Goal: Task Accomplishment & Management: Manage account settings

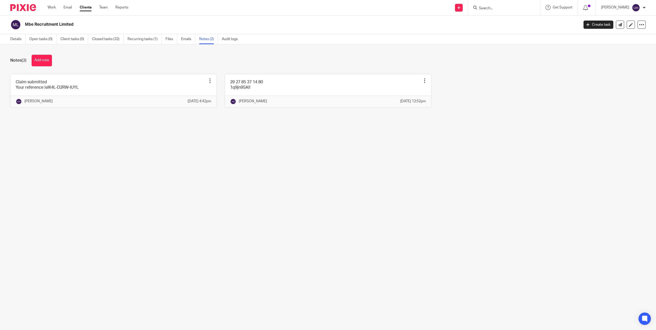
click at [501, 10] on input "Search" at bounding box center [501, 8] width 46 height 5
type input "teigan"
click at [508, 18] on link at bounding box center [517, 22] width 81 height 12
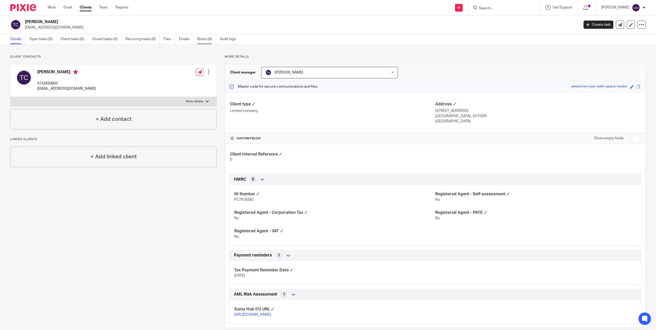
click at [205, 39] on link "Notes (4)" at bounding box center [206, 39] width 19 height 10
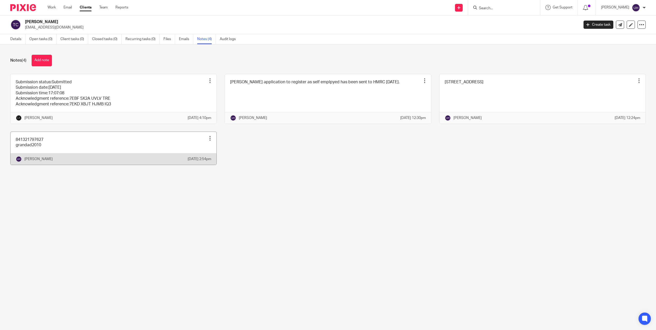
click at [59, 153] on link at bounding box center [114, 148] width 206 height 33
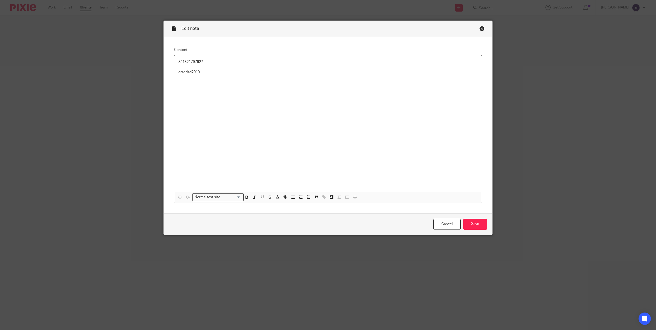
click at [184, 60] on p "841321797627" at bounding box center [327, 61] width 299 height 5
copy p "841321797627"
click at [188, 73] on p "grandad2010" at bounding box center [327, 72] width 299 height 5
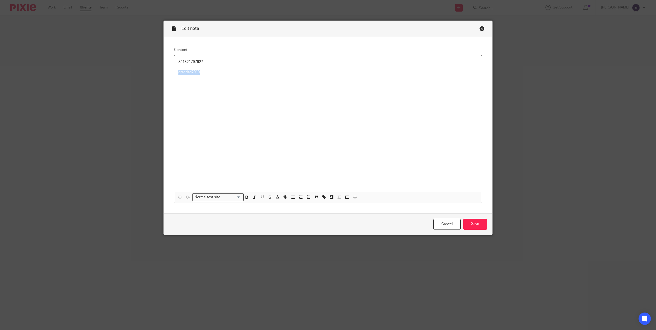
click at [188, 73] on p "grandad2010" at bounding box center [327, 72] width 299 height 5
copy p "grandad2010"
click at [480, 223] on input "Save" at bounding box center [475, 224] width 24 height 11
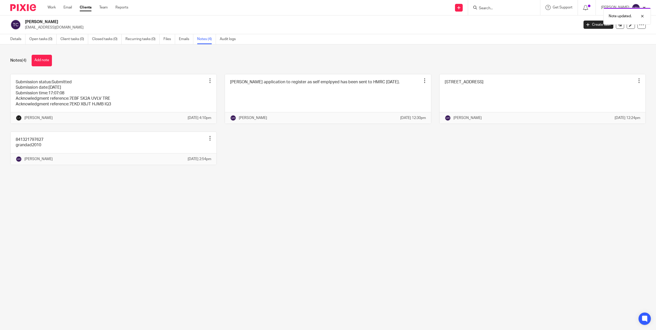
click at [496, 8] on div "Note updated." at bounding box center [489, 15] width 323 height 20
click at [492, 6] on div "Note updated." at bounding box center [489, 15] width 323 height 20
click at [499, 10] on input "Search" at bounding box center [501, 8] width 46 height 5
click at [503, 9] on input "Search" at bounding box center [501, 8] width 46 height 5
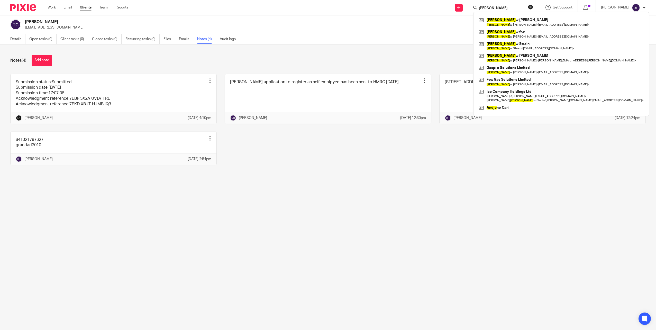
type input "[PERSON_NAME]"
click button "submit" at bounding box center [0, 0] width 0 height 0
click at [510, 56] on link at bounding box center [559, 58] width 165 height 12
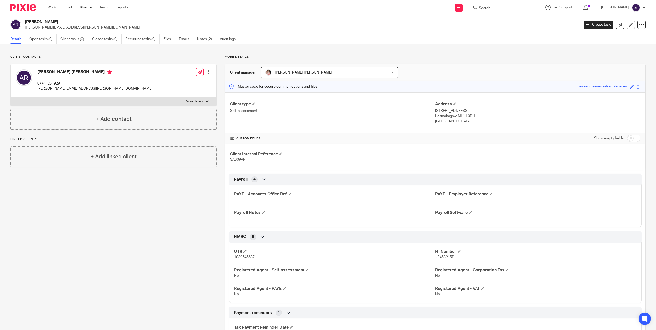
drag, startPoint x: 429, startPoint y: 110, endPoint x: 461, endPoint y: 122, distance: 34.8
click at [461, 122] on div "Client type Self-assessment Address [STREET_ADDRESS] [STREET_ADDRESS] [GEOGRAPH…" at bounding box center [435, 112] width 421 height 41
drag, startPoint x: 461, startPoint y: 122, endPoint x: 453, endPoint y: 114, distance: 11.7
copy div "Address [STREET_ADDRESS]"
